Goal: Use online tool/utility: Use online tool/utility

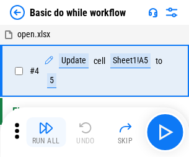
click at [46, 132] on img "button" at bounding box center [45, 127] width 15 height 15
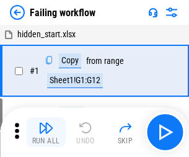
click at [46, 132] on img "button" at bounding box center [45, 127] width 15 height 15
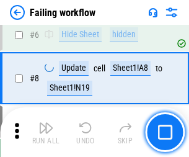
scroll to position [263, 0]
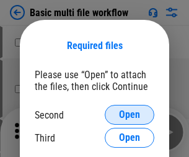
click at [130, 115] on span "Open" at bounding box center [129, 115] width 21 height 10
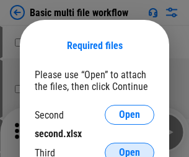
click at [130, 148] on span "Open" at bounding box center [129, 153] width 21 height 10
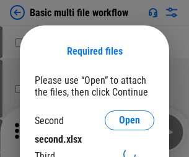
scroll to position [6, 0]
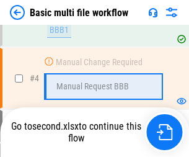
scroll to position [275, 0]
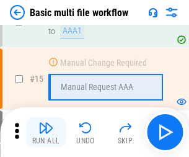
click at [46, 132] on img "button" at bounding box center [45, 127] width 15 height 15
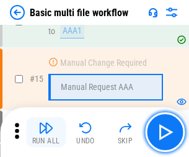
scroll to position [825, 0]
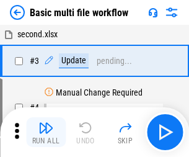
click at [46, 132] on img "button" at bounding box center [45, 127] width 15 height 15
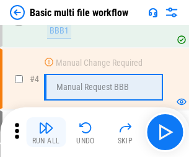
click at [46, 132] on img "button" at bounding box center [45, 127] width 15 height 15
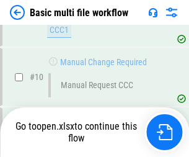
scroll to position [648, 0]
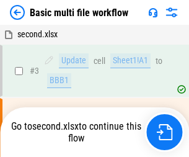
scroll to position [50, 0]
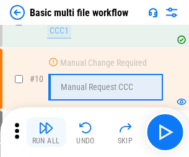
click at [46, 132] on img "button" at bounding box center [45, 127] width 15 height 15
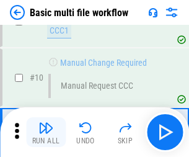
click at [46, 132] on img "button" at bounding box center [45, 127] width 15 height 15
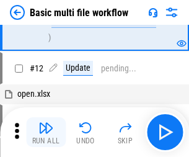
scroll to position [581, 0]
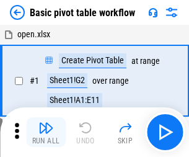
click at [46, 132] on img "button" at bounding box center [45, 127] width 15 height 15
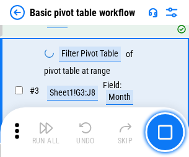
scroll to position [297, 0]
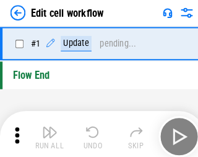
click at [46, 132] on img "button" at bounding box center [48, 127] width 15 height 15
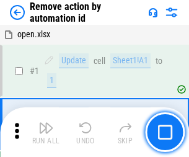
scroll to position [46, 0]
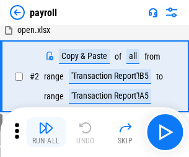
click at [46, 132] on img "button" at bounding box center [45, 127] width 15 height 15
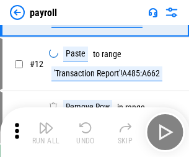
scroll to position [153, 0]
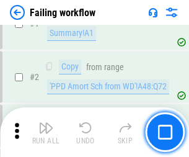
scroll to position [200, 0]
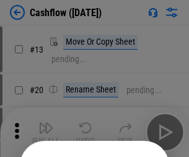
scroll to position [121, 0]
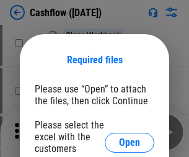
scroll to position [135, 0]
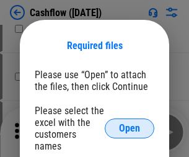
click at [130, 123] on span "Open" at bounding box center [129, 128] width 21 height 10
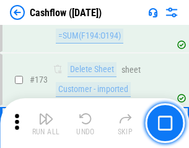
scroll to position [1312, 0]
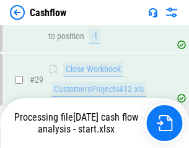
scroll to position [573, 0]
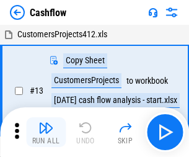
click at [46, 123] on img "button" at bounding box center [45, 127] width 15 height 15
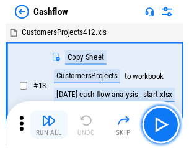
scroll to position [14, 0]
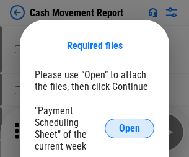
click at [130, 128] on span "Open" at bounding box center [129, 128] width 21 height 10
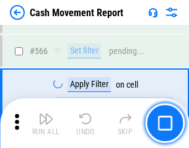
scroll to position [5681, 0]
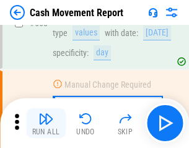
click at [46, 123] on img "button" at bounding box center [45, 118] width 15 height 15
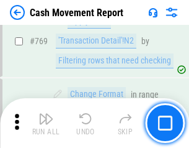
scroll to position [6888, 0]
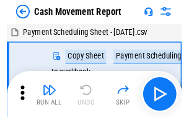
scroll to position [22, 0]
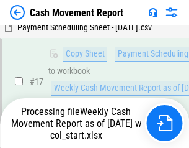
scroll to position [258, 0]
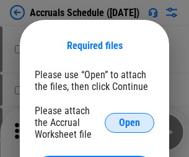
click at [130, 122] on span "Open" at bounding box center [129, 123] width 21 height 10
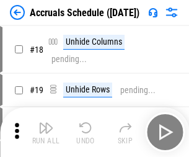
scroll to position [119, 0]
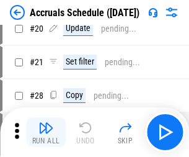
click at [46, 132] on img "button" at bounding box center [45, 127] width 15 height 15
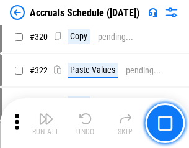
scroll to position [2306, 0]
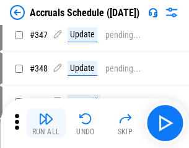
click at [46, 123] on img "button" at bounding box center [45, 118] width 15 height 15
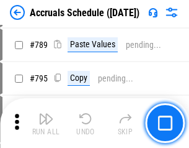
scroll to position [5207, 0]
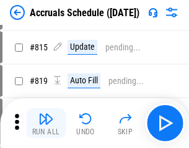
click at [46, 123] on img "button" at bounding box center [45, 118] width 15 height 15
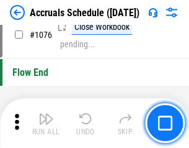
scroll to position [7424, 0]
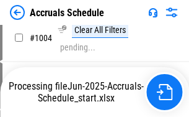
scroll to position [6368, 0]
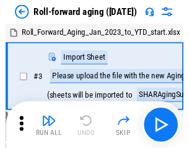
scroll to position [2, 0]
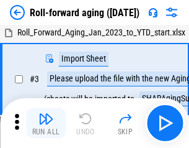
click at [46, 123] on img "button" at bounding box center [45, 118] width 15 height 15
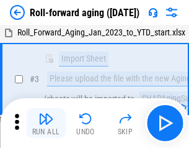
click at [46, 123] on img "button" at bounding box center [45, 118] width 15 height 15
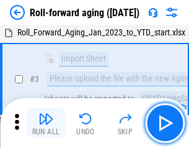
scroll to position [80, 0]
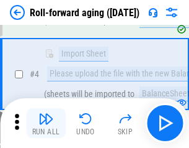
click at [46, 123] on img "button" at bounding box center [45, 118] width 15 height 15
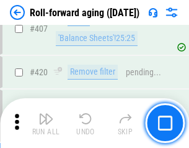
scroll to position [4299, 0]
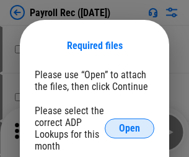
click at [130, 128] on span "Open" at bounding box center [129, 128] width 21 height 10
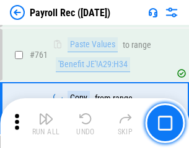
scroll to position [7629, 0]
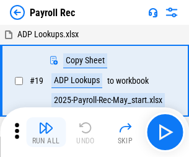
click at [46, 132] on img "button" at bounding box center [45, 127] width 15 height 15
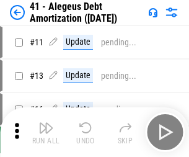
click at [46, 132] on img "button" at bounding box center [45, 127] width 15 height 15
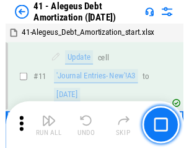
scroll to position [153, 0]
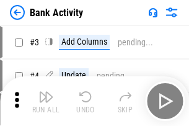
click at [46, 101] on img "button" at bounding box center [45, 96] width 15 height 15
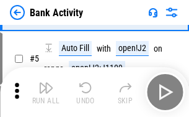
scroll to position [66, 0]
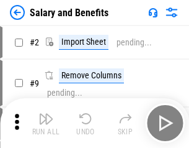
click at [46, 123] on img "button" at bounding box center [45, 118] width 15 height 15
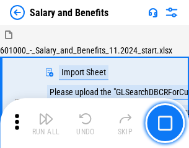
scroll to position [17, 0]
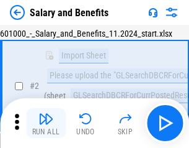
click at [46, 123] on img "button" at bounding box center [45, 118] width 15 height 15
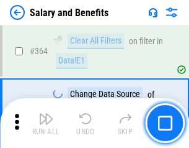
scroll to position [5838, 0]
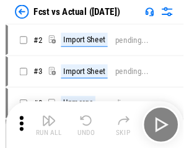
scroll to position [16, 0]
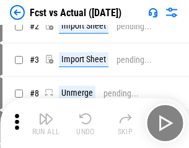
click at [46, 123] on img "button" at bounding box center [45, 118] width 15 height 15
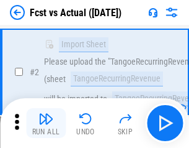
click at [46, 123] on img "button" at bounding box center [45, 118] width 15 height 15
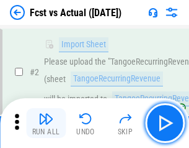
scroll to position [116, 0]
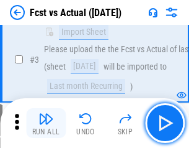
click at [46, 123] on img "button" at bounding box center [45, 118] width 15 height 15
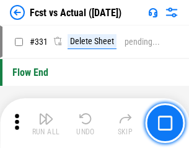
scroll to position [5934, 0]
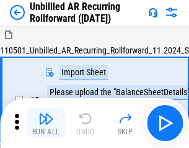
click at [46, 123] on img "button" at bounding box center [45, 118] width 15 height 15
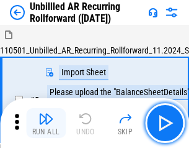
scroll to position [27, 0]
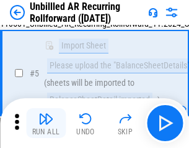
click at [46, 123] on img "button" at bounding box center [45, 118] width 15 height 15
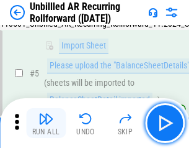
scroll to position [117, 0]
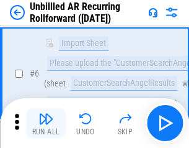
click at [46, 123] on img "button" at bounding box center [45, 118] width 15 height 15
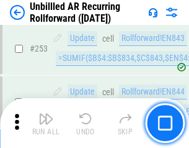
scroll to position [4211, 0]
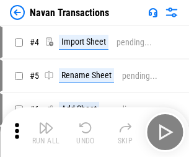
click at [46, 123] on img "button" at bounding box center [45, 127] width 15 height 15
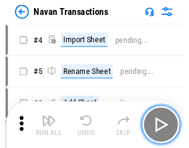
scroll to position [20, 0]
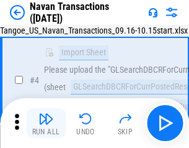
click at [46, 123] on img "button" at bounding box center [45, 118] width 15 height 15
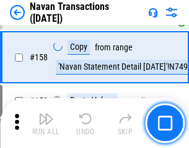
scroll to position [4019, 0]
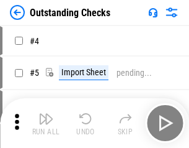
click at [46, 123] on img "button" at bounding box center [45, 118] width 15 height 15
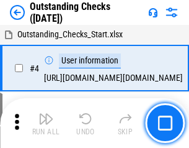
scroll to position [52, 0]
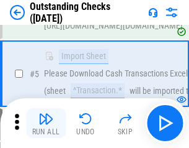
click at [46, 123] on img "button" at bounding box center [45, 118] width 15 height 15
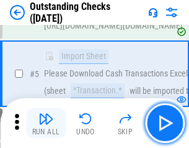
scroll to position [130, 0]
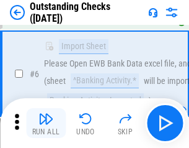
click at [46, 123] on img "button" at bounding box center [45, 118] width 15 height 15
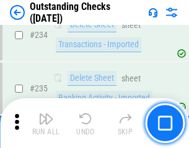
scroll to position [3764, 0]
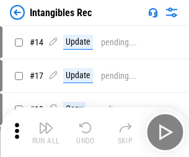
click at [46, 132] on img "button" at bounding box center [45, 127] width 15 height 15
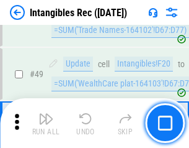
scroll to position [483, 0]
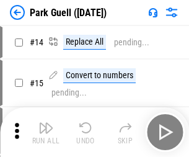
click at [46, 123] on img "button" at bounding box center [45, 127] width 15 height 15
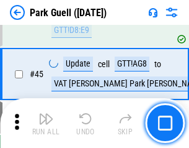
scroll to position [1550, 0]
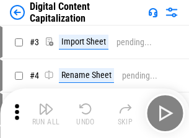
click at [46, 104] on img "button" at bounding box center [45, 109] width 15 height 15
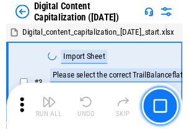
scroll to position [36, 0]
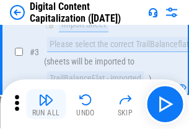
click at [46, 104] on img "button" at bounding box center [45, 99] width 15 height 15
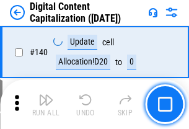
scroll to position [1315, 0]
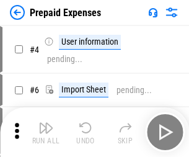
click at [46, 123] on img "button" at bounding box center [45, 127] width 15 height 15
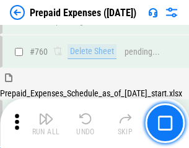
scroll to position [3436, 0]
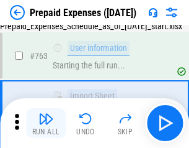
click at [46, 123] on img "button" at bounding box center [45, 118] width 15 height 15
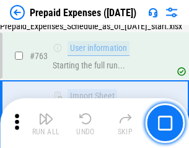
scroll to position [3509, 0]
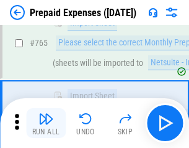
click at [46, 123] on img "button" at bounding box center [45, 118] width 15 height 15
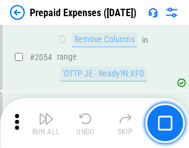
scroll to position [12958, 0]
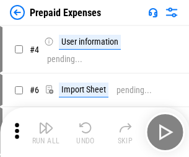
click at [46, 132] on img "button" at bounding box center [45, 127] width 15 height 15
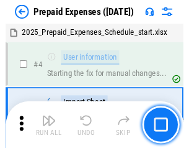
scroll to position [55, 0]
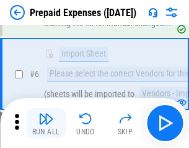
click at [46, 123] on img "button" at bounding box center [45, 118] width 15 height 15
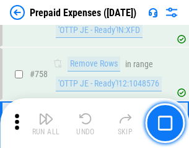
scroll to position [4417, 0]
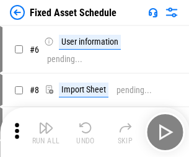
click at [46, 132] on img "button" at bounding box center [45, 127] width 15 height 15
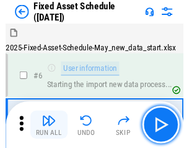
scroll to position [67, 0]
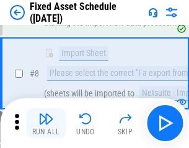
click at [46, 123] on img "button" at bounding box center [45, 118] width 15 height 15
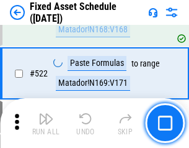
scroll to position [4308, 0]
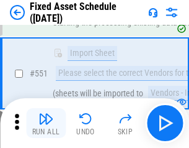
click at [46, 123] on img "button" at bounding box center [45, 118] width 15 height 15
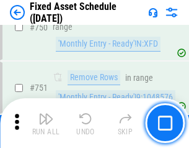
scroll to position [6043, 0]
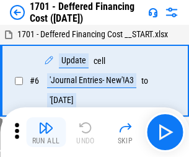
click at [46, 132] on img "button" at bounding box center [45, 127] width 15 height 15
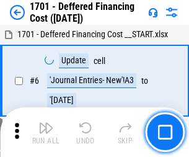
scroll to position [149, 0]
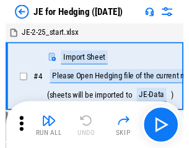
scroll to position [2, 0]
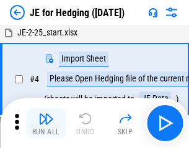
click at [46, 123] on img "button" at bounding box center [45, 118] width 15 height 15
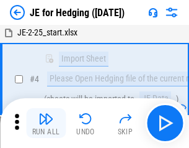
click at [46, 123] on img "button" at bounding box center [45, 118] width 15 height 15
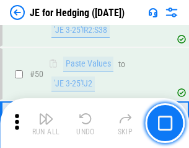
scroll to position [803, 0]
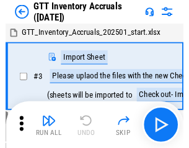
scroll to position [2, 0]
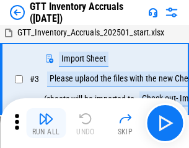
click at [46, 123] on img "button" at bounding box center [45, 118] width 15 height 15
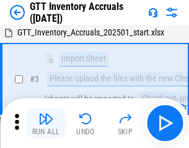
click at [46, 123] on img "button" at bounding box center [45, 118] width 15 height 15
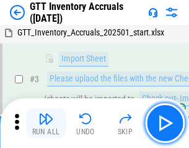
scroll to position [80, 0]
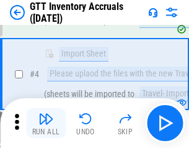
click at [46, 123] on img "button" at bounding box center [45, 118] width 15 height 15
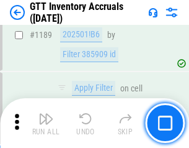
scroll to position [10122, 0]
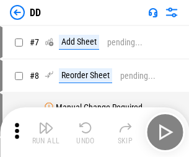
click at [46, 132] on img "button" at bounding box center [45, 127] width 15 height 15
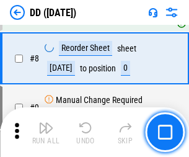
scroll to position [120, 0]
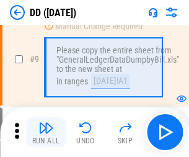
click at [46, 132] on img "button" at bounding box center [45, 127] width 15 height 15
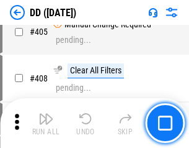
scroll to position [5546, 0]
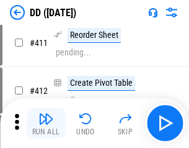
click at [46, 123] on img "button" at bounding box center [45, 118] width 15 height 15
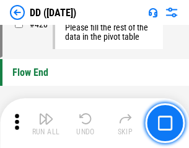
scroll to position [5933, 0]
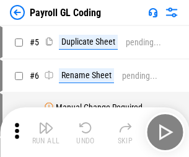
click at [46, 132] on img "button" at bounding box center [45, 127] width 15 height 15
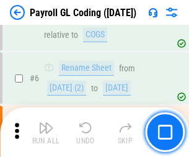
scroll to position [149, 0]
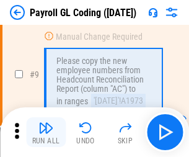
click at [46, 132] on img "button" at bounding box center [45, 127] width 15 height 15
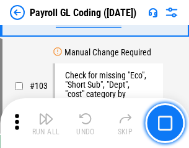
scroll to position [2908, 0]
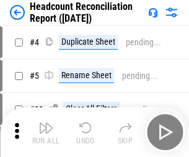
click at [46, 132] on img "button" at bounding box center [45, 127] width 15 height 15
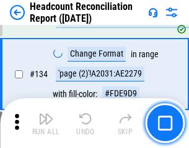
scroll to position [1490, 0]
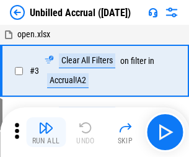
click at [46, 132] on img "button" at bounding box center [45, 127] width 15 height 15
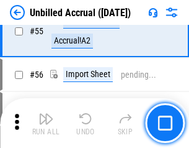
scroll to position [1294, 0]
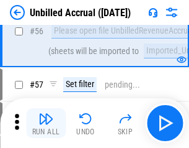
click at [46, 123] on img "button" at bounding box center [45, 118] width 15 height 15
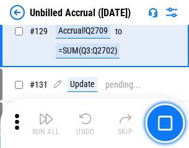
scroll to position [3692, 0]
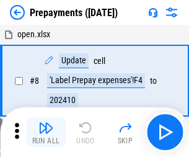
click at [46, 132] on img "button" at bounding box center [45, 127] width 15 height 15
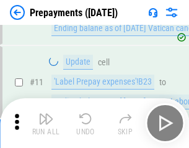
scroll to position [77, 0]
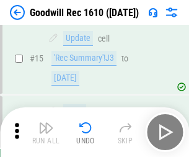
scroll to position [212, 0]
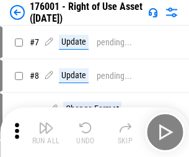
click at [46, 132] on img "button" at bounding box center [45, 127] width 15 height 15
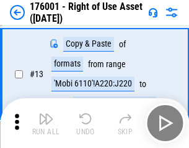
scroll to position [80, 0]
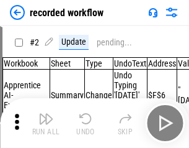
click at [46, 123] on img "button" at bounding box center [45, 118] width 15 height 15
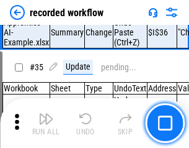
scroll to position [3875, 0]
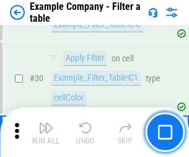
scroll to position [1134, 0]
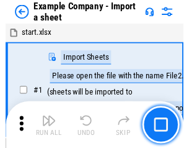
scroll to position [19, 0]
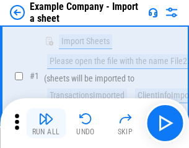
click at [46, 123] on img "button" at bounding box center [45, 118] width 15 height 15
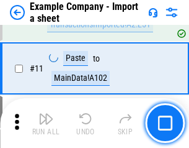
scroll to position [274, 0]
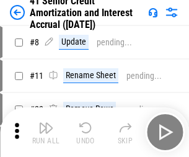
click at [46, 123] on img "button" at bounding box center [45, 127] width 15 height 15
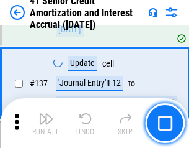
scroll to position [1138, 0]
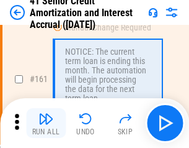
click at [46, 123] on img "button" at bounding box center [45, 118] width 15 height 15
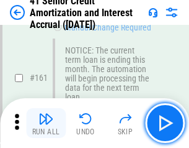
scroll to position [1326, 0]
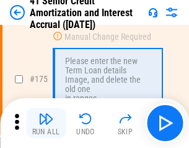
click at [46, 123] on img "button" at bounding box center [45, 118] width 15 height 15
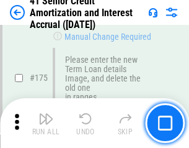
scroll to position [1452, 0]
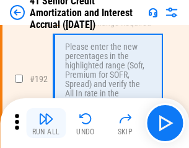
click at [46, 123] on img "button" at bounding box center [45, 118] width 15 height 15
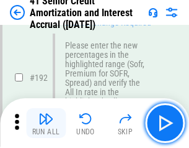
scroll to position [1582, 0]
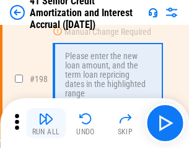
click at [46, 123] on img "button" at bounding box center [45, 118] width 15 height 15
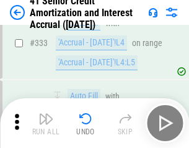
scroll to position [3167, 0]
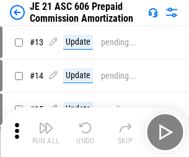
click at [46, 123] on img "button" at bounding box center [45, 127] width 15 height 15
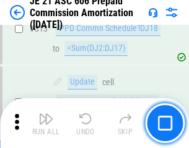
scroll to position [2314, 0]
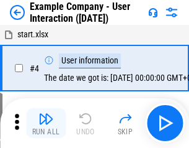
click at [46, 123] on img "button" at bounding box center [45, 118] width 15 height 15
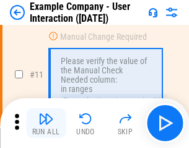
click at [46, 123] on img "button" at bounding box center [45, 118] width 15 height 15
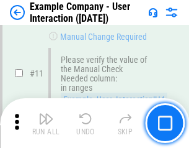
scroll to position [268, 0]
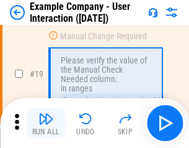
click at [46, 123] on img "button" at bounding box center [45, 118] width 15 height 15
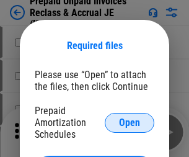
click at [130, 122] on span "Open" at bounding box center [129, 123] width 21 height 10
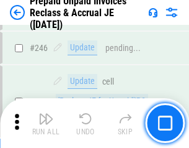
scroll to position [1674, 0]
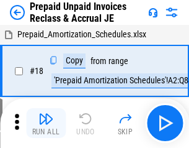
click at [46, 123] on img "button" at bounding box center [45, 118] width 15 height 15
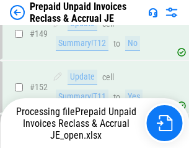
scroll to position [1079, 0]
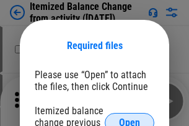
click at [130, 118] on span "Open" at bounding box center [129, 123] width 21 height 10
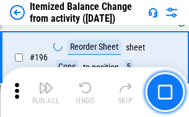
scroll to position [2386, 0]
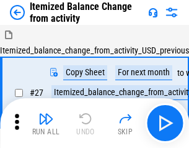
scroll to position [19, 0]
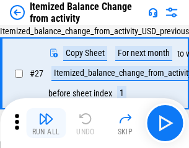
click at [46, 123] on img "button" at bounding box center [45, 118] width 15 height 15
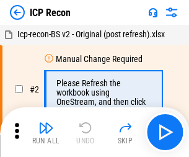
scroll to position [6, 0]
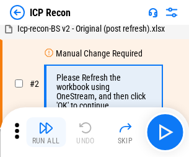
click at [46, 132] on img "button" at bounding box center [45, 127] width 15 height 15
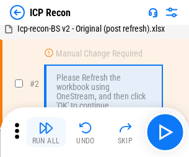
click at [46, 132] on img "button" at bounding box center [45, 127] width 15 height 15
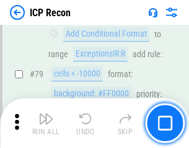
scroll to position [1215, 0]
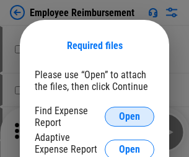
click at [130, 117] on span "Open" at bounding box center [129, 117] width 21 height 10
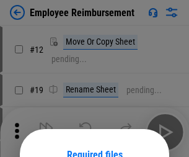
scroll to position [109, 0]
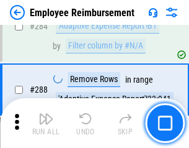
scroll to position [3369, 0]
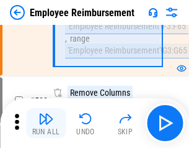
click at [46, 123] on img "button" at bounding box center [45, 118] width 15 height 15
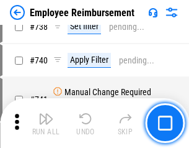
scroll to position [8697, 0]
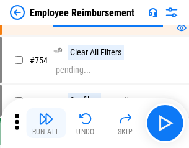
click at [46, 123] on img "button" at bounding box center [45, 118] width 15 height 15
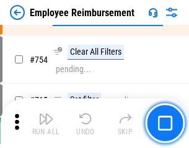
click at [46, 123] on img "button" at bounding box center [45, 118] width 15 height 15
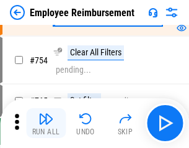
click at [46, 123] on img "button" at bounding box center [45, 118] width 15 height 15
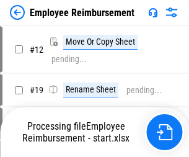
scroll to position [42, 0]
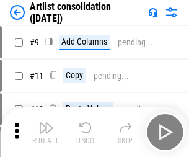
click at [46, 132] on img "button" at bounding box center [45, 127] width 15 height 15
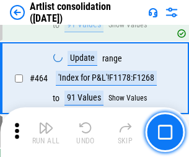
scroll to position [5428, 0]
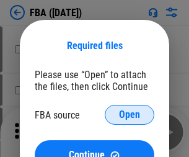
click at [130, 115] on span "Open" at bounding box center [129, 115] width 21 height 10
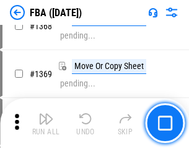
scroll to position [13313, 0]
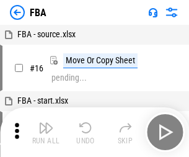
scroll to position [12, 0]
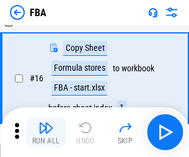
click at [46, 132] on img "button" at bounding box center [45, 127] width 15 height 15
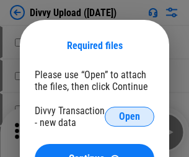
click at [130, 117] on span "Open" at bounding box center [129, 117] width 21 height 10
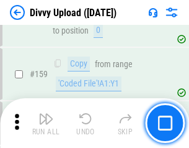
scroll to position [1284, 0]
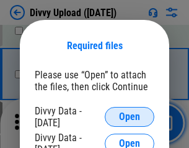
click at [130, 117] on span "Open" at bounding box center [129, 117] width 21 height 10
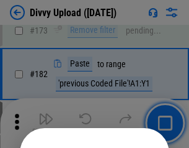
scroll to position [1392, 0]
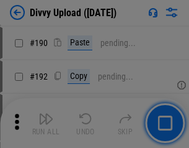
scroll to position [1564, 0]
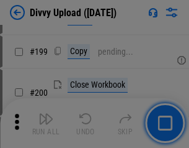
scroll to position [1802, 0]
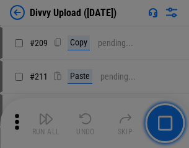
scroll to position [2106, 0]
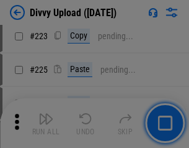
scroll to position [2474, 0]
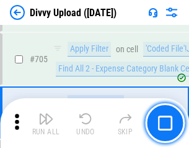
scroll to position [8480, 0]
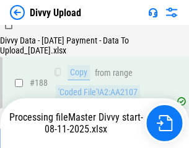
scroll to position [1459, 0]
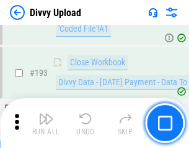
scroll to position [1661, 0]
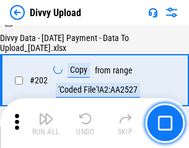
scroll to position [2006, 0]
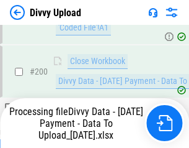
scroll to position [1934, 0]
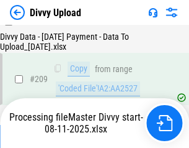
scroll to position [2279, 0]
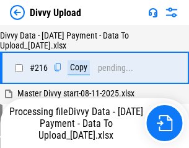
scroll to position [2552, 0]
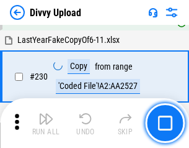
scroll to position [3076, 0]
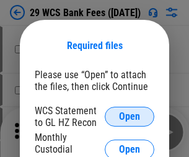
click at [130, 117] on span "Open" at bounding box center [129, 117] width 21 height 10
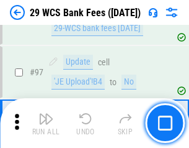
scroll to position [1208, 0]
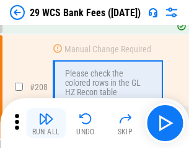
click at [46, 123] on img "button" at bounding box center [45, 118] width 15 height 15
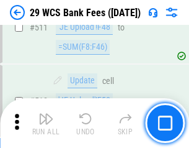
scroll to position [6237, 0]
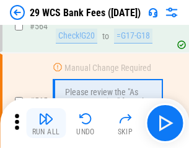
click at [46, 123] on img "button" at bounding box center [45, 118] width 15 height 15
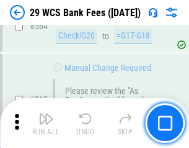
scroll to position [6704, 0]
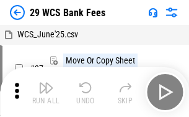
scroll to position [22, 0]
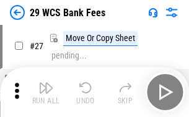
click at [46, 92] on img "button" at bounding box center [45, 87] width 15 height 15
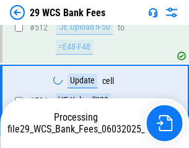
scroll to position [6480, 0]
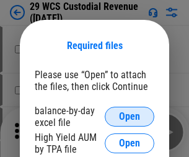
click at [130, 117] on span "Open" at bounding box center [129, 117] width 21 height 10
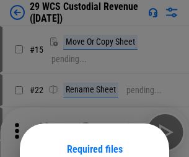
scroll to position [104, 0]
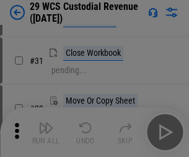
scroll to position [266, 0]
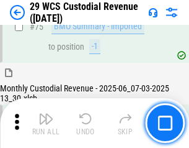
scroll to position [1295, 0]
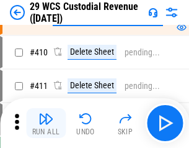
click at [46, 123] on img "button" at bounding box center [45, 118] width 15 height 15
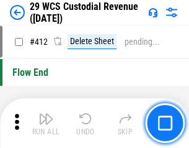
scroll to position [5920, 0]
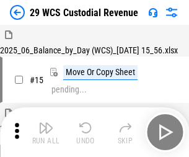
click at [46, 123] on img "button" at bounding box center [45, 127] width 15 height 15
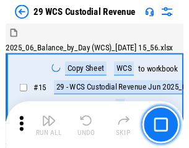
scroll to position [30, 0]
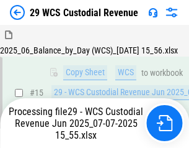
scroll to position [929, 0]
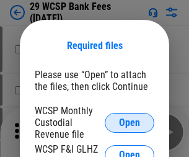
click at [130, 122] on span "Open" at bounding box center [129, 123] width 21 height 10
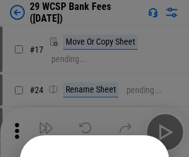
scroll to position [115, 0]
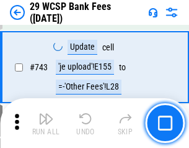
scroll to position [6247, 0]
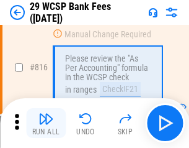
click at [46, 123] on img "button" at bounding box center [45, 118] width 15 height 15
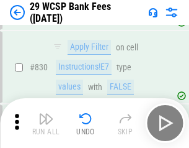
scroll to position [7865, 0]
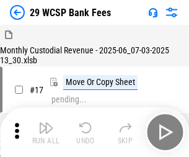
click at [46, 123] on img "button" at bounding box center [45, 127] width 15 height 15
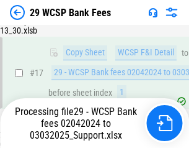
scroll to position [218, 0]
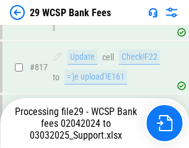
scroll to position [7622, 0]
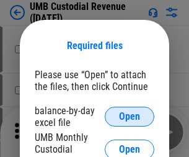
click at [130, 117] on span "Open" at bounding box center [129, 117] width 21 height 10
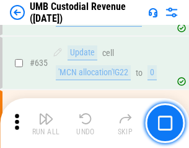
scroll to position [6487, 0]
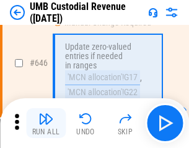
click at [46, 123] on img "button" at bounding box center [45, 118] width 15 height 15
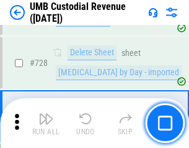
scroll to position [7647, 0]
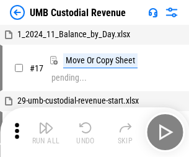
scroll to position [9, 0]
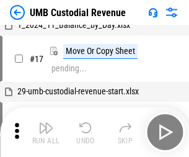
click at [46, 132] on img "button" at bounding box center [45, 127] width 15 height 15
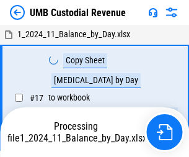
scroll to position [9, 0]
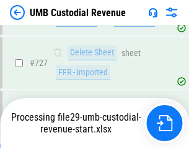
scroll to position [7618, 0]
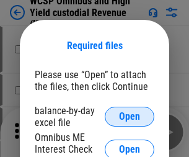
click at [130, 117] on span "Open" at bounding box center [129, 117] width 21 height 10
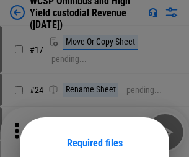
scroll to position [97, 0]
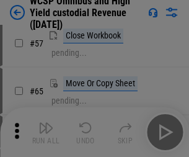
scroll to position [540, 0]
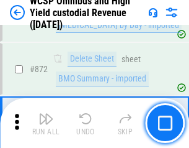
scroll to position [10491, 0]
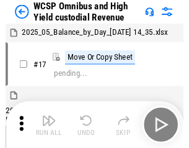
scroll to position [7, 0]
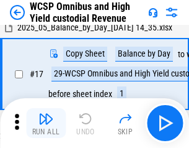
click at [46, 123] on img "button" at bounding box center [45, 118] width 15 height 15
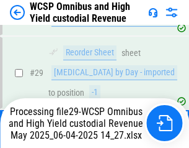
scroll to position [258, 0]
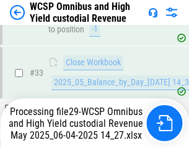
scroll to position [550, 0]
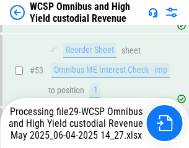
scroll to position [906, 0]
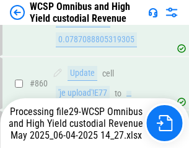
scroll to position [10463, 0]
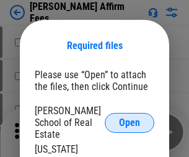
click at [130, 118] on span "Open" at bounding box center [129, 123] width 21 height 10
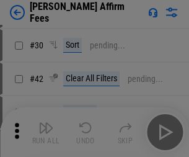
scroll to position [252, 0]
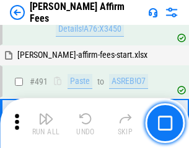
scroll to position [3371, 0]
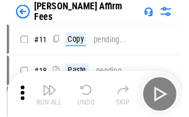
scroll to position [12, 0]
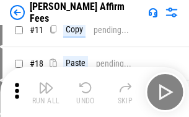
click at [46, 92] on img "button" at bounding box center [45, 87] width 15 height 15
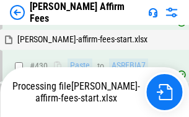
scroll to position [2813, 0]
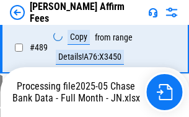
scroll to position [3323, 0]
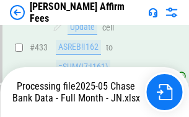
scroll to position [3208, 0]
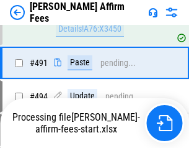
scroll to position [3307, 0]
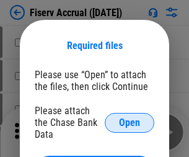
click at [130, 118] on span "Open" at bounding box center [129, 123] width 21 height 10
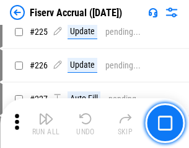
scroll to position [3521, 0]
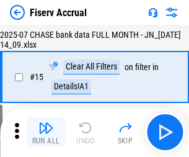
click at [46, 132] on img "button" at bounding box center [45, 127] width 15 height 15
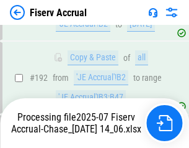
scroll to position [3340, 0]
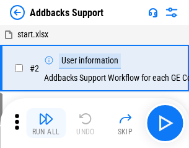
click at [46, 123] on img "button" at bounding box center [45, 118] width 15 height 15
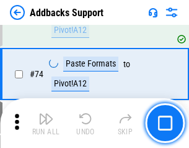
scroll to position [902, 0]
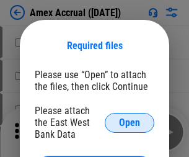
click at [130, 122] on span "Open" at bounding box center [129, 123] width 21 height 10
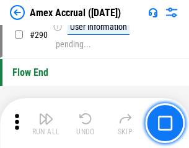
scroll to position [3860, 0]
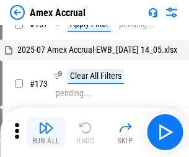
click at [46, 132] on img "button" at bounding box center [45, 127] width 15 height 15
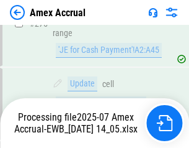
scroll to position [3772, 0]
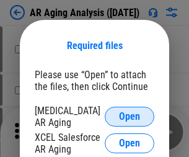
click at [130, 115] on span "Open" at bounding box center [129, 117] width 21 height 10
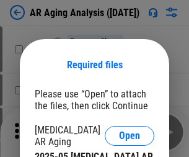
scroll to position [19, 0]
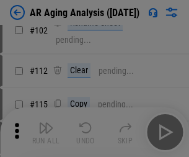
scroll to position [170, 0]
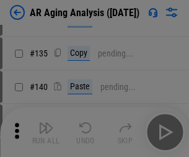
scroll to position [373, 0]
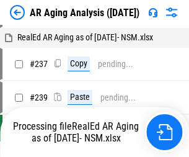
scroll to position [12, 0]
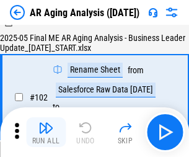
click at [46, 132] on img "button" at bounding box center [45, 127] width 15 height 15
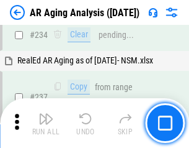
scroll to position [1921, 0]
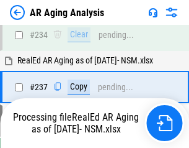
scroll to position [1907, 0]
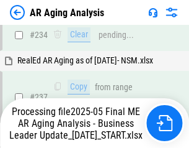
scroll to position [1959, 0]
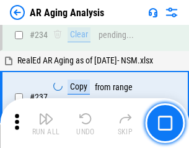
scroll to position [1907, 0]
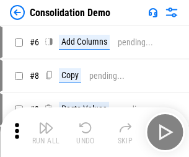
click at [46, 132] on img "button" at bounding box center [45, 127] width 15 height 15
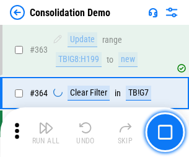
scroll to position [4155, 0]
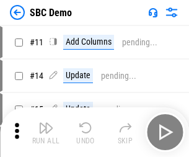
click at [46, 132] on img "button" at bounding box center [45, 127] width 15 height 15
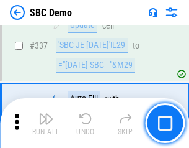
scroll to position [3261, 0]
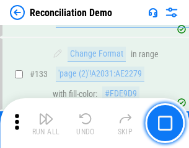
scroll to position [1472, 0]
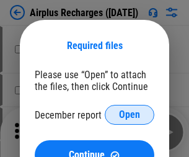
click at [130, 115] on span "Open" at bounding box center [129, 115] width 21 height 10
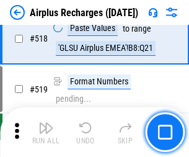
scroll to position [5334, 0]
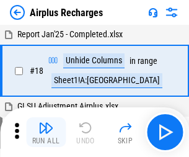
click at [46, 132] on img "button" at bounding box center [45, 127] width 15 height 15
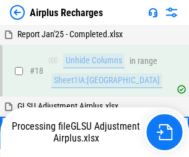
scroll to position [55, 0]
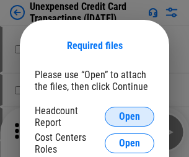
click at [130, 117] on span "Open" at bounding box center [129, 117] width 21 height 10
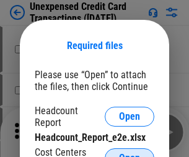
click at [130, 153] on span "Open" at bounding box center [129, 158] width 21 height 10
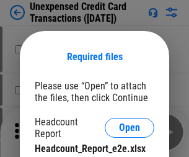
scroll to position [11, 0]
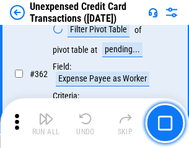
scroll to position [3188, 0]
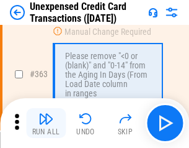
click at [46, 123] on img "button" at bounding box center [45, 118] width 15 height 15
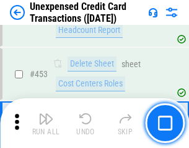
scroll to position [4228, 0]
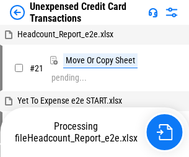
scroll to position [19, 0]
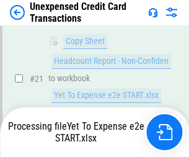
scroll to position [201, 0]
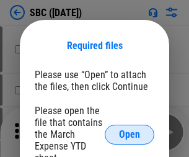
click at [130, 134] on span "Open" at bounding box center [129, 135] width 21 height 10
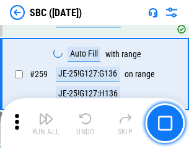
scroll to position [2422, 0]
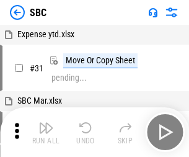
click at [46, 132] on img "button" at bounding box center [45, 127] width 15 height 15
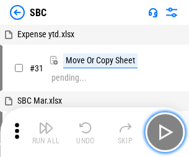
scroll to position [12, 0]
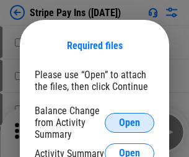
click at [130, 122] on span "Open" at bounding box center [129, 123] width 21 height 10
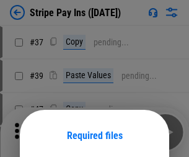
scroll to position [90, 0]
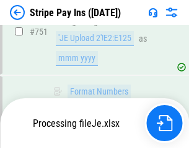
scroll to position [6426, 0]
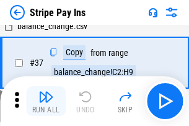
click at [46, 101] on img "button" at bounding box center [45, 96] width 15 height 15
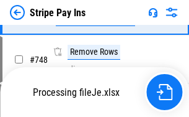
scroll to position [6399, 0]
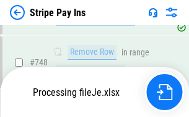
scroll to position [6399, 0]
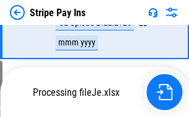
scroll to position [6399, 0]
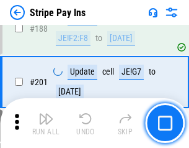
scroll to position [1765, 0]
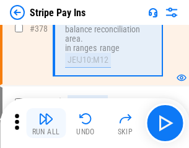
click at [46, 123] on img "button" at bounding box center [45, 118] width 15 height 15
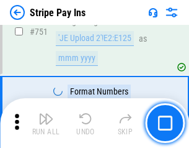
scroll to position [6384, 0]
